Goal: Task Accomplishment & Management: Manage account settings

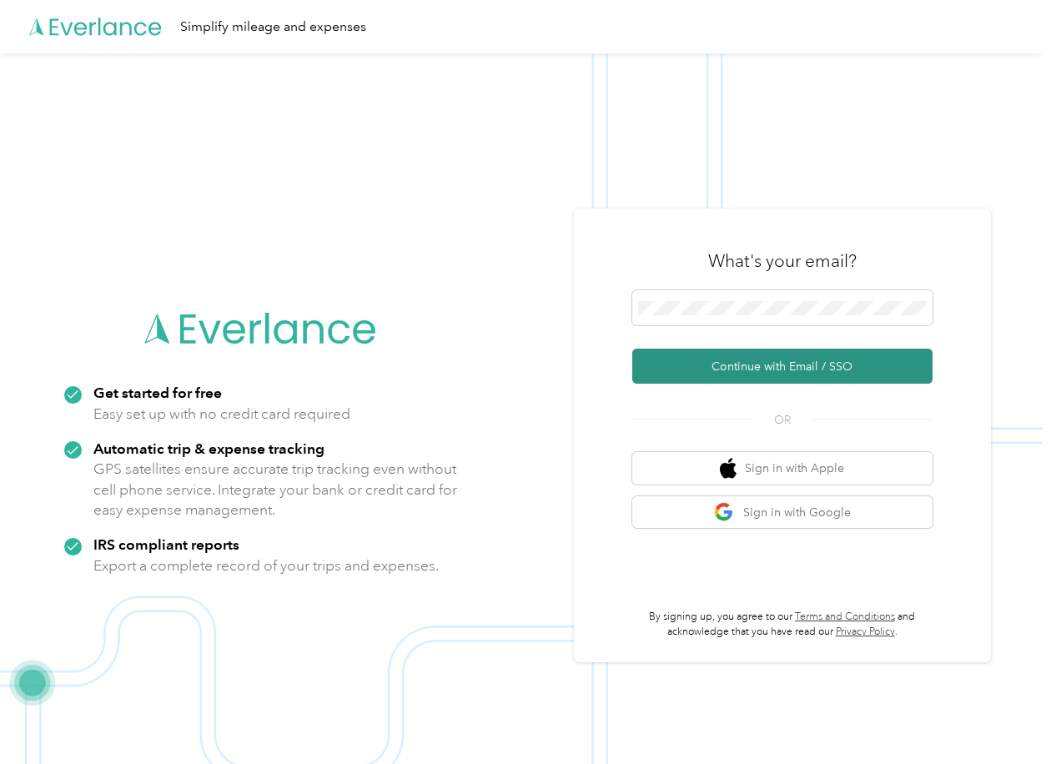
click at [754, 374] on button "Continue with Email / SSO" at bounding box center [782, 366] width 300 height 35
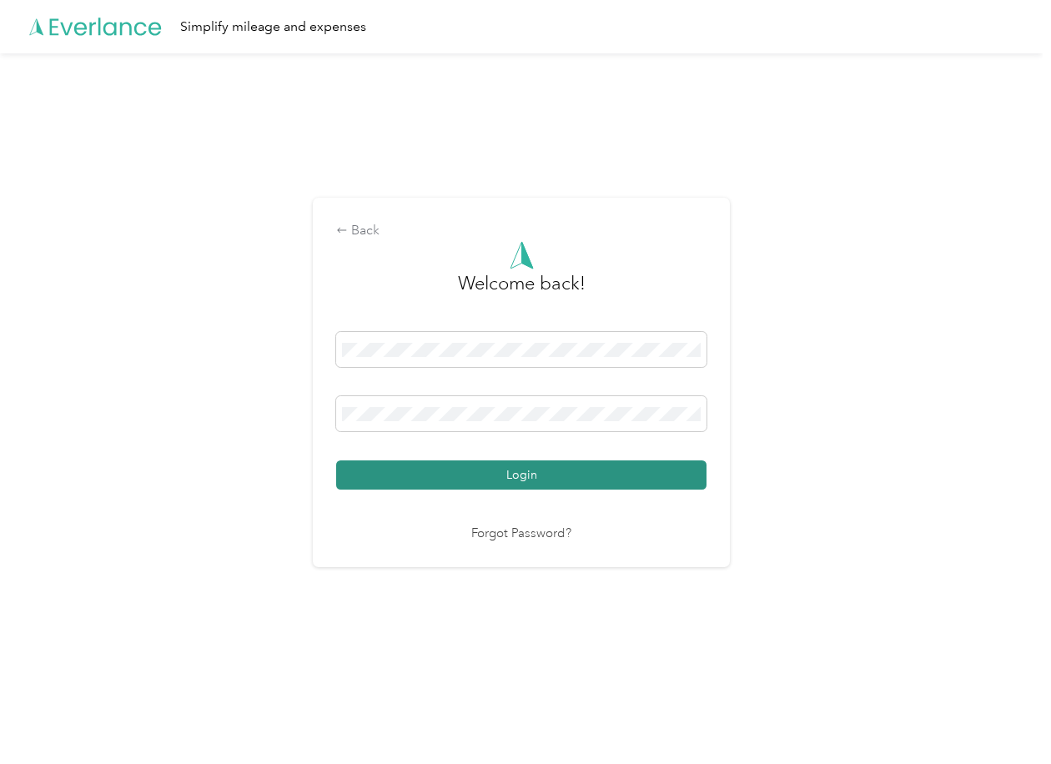
click at [590, 475] on button "Login" at bounding box center [521, 475] width 370 height 29
